Goal: Find contact information: Find contact information

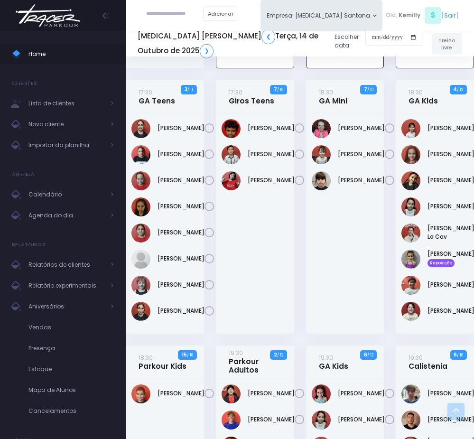
scroll to position [282, 0]
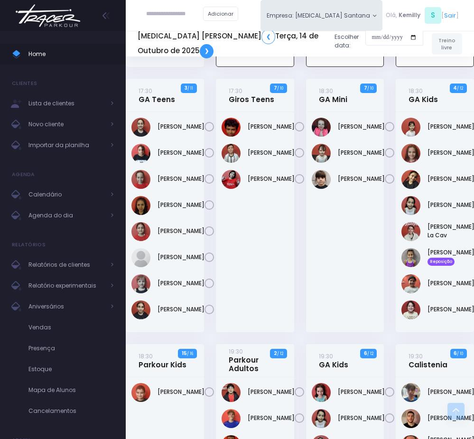
click at [200, 52] on link "❯" at bounding box center [207, 51] width 14 height 14
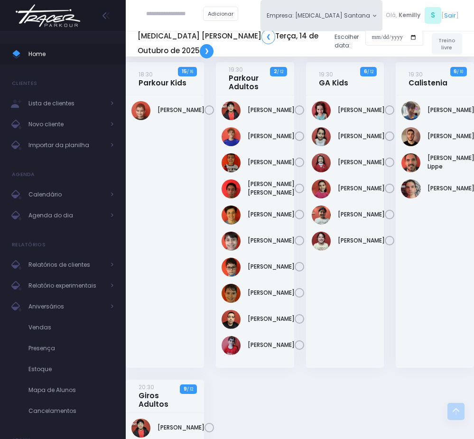
scroll to position [566, 0]
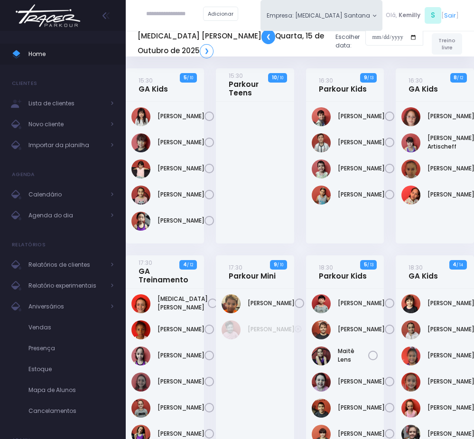
click at [261, 34] on link "❮" at bounding box center [268, 36] width 14 height 14
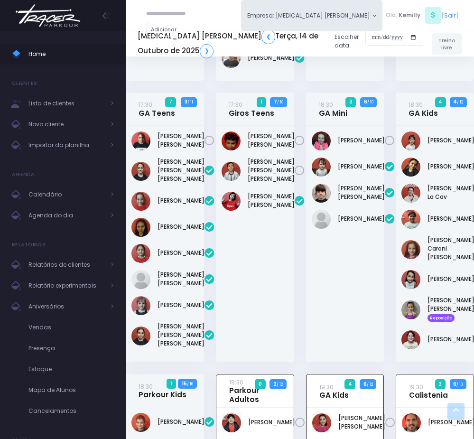
scroll to position [276, 0]
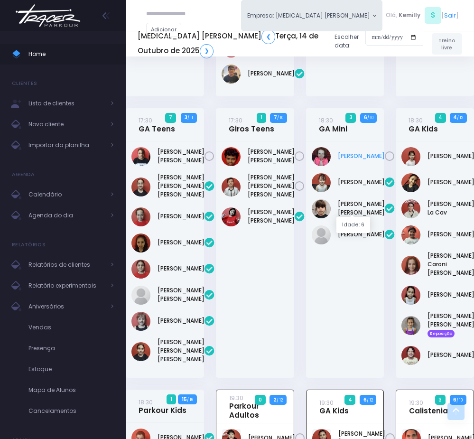
click at [354, 160] on link "[PERSON_NAME]" at bounding box center [361, 156] width 47 height 9
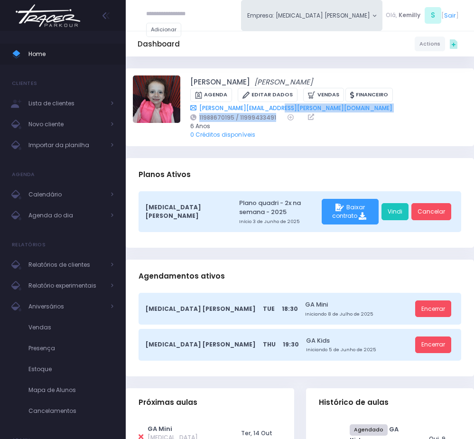
drag, startPoint x: 376, startPoint y: 110, endPoint x: 276, endPoint y: 108, distance: 100.1
click at [276, 108] on div "[PERSON_NAME][EMAIL_ADDRESS][PERSON_NAME][DOMAIN_NAME] 11988670195 / 11999433491" at bounding box center [322, 112] width 265 height 18
copy div "11988670195 / 11999433491"
click at [53, 207] on link "Agenda do dia" at bounding box center [63, 215] width 126 height 21
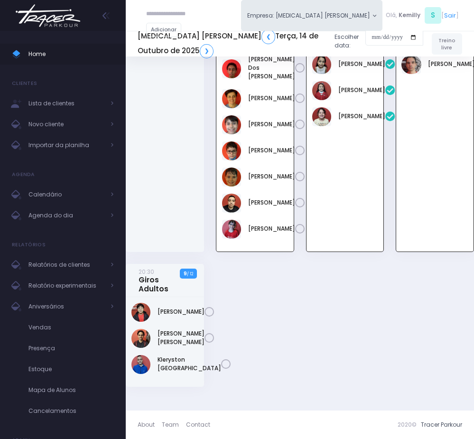
scroll to position [774, 0]
click at [67, 224] on link "Agenda do dia" at bounding box center [63, 215] width 126 height 21
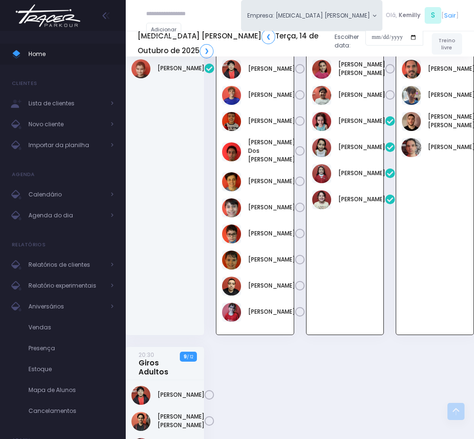
scroll to position [632, 0]
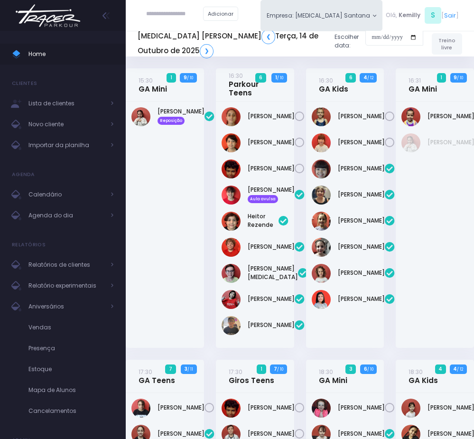
scroll to position [740, 0]
